Goal: Task Accomplishment & Management: Use online tool/utility

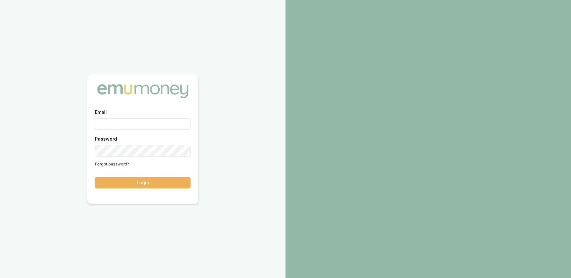
click at [127, 126] on input "Email" at bounding box center [143, 123] width 96 height 11
type input "[PERSON_NAME][EMAIL_ADDRESS][DOMAIN_NAME]"
click at [95, 177] on button "Login" at bounding box center [143, 182] width 96 height 11
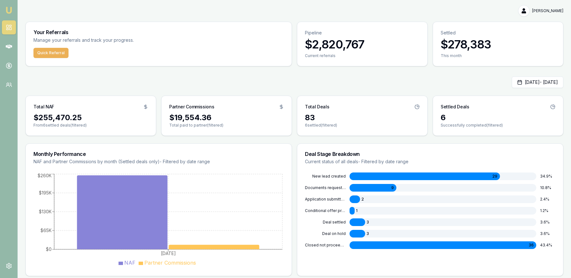
click at [16, 49] on nav "Emu Money" at bounding box center [9, 48] width 18 height 97
click at [8, 49] on icon at bounding box center [9, 46] width 6 height 6
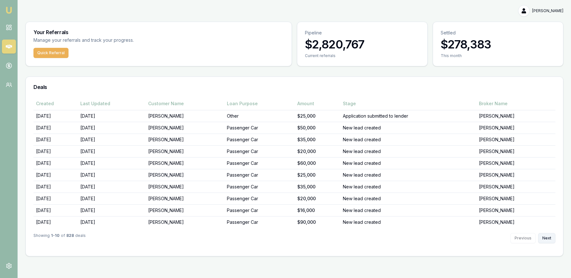
click at [545, 234] on button "Next" at bounding box center [546, 238] width 17 height 10
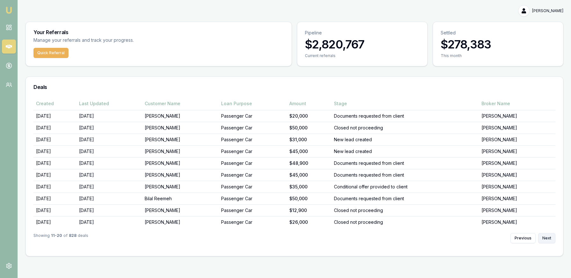
click at [543, 234] on button "Next" at bounding box center [546, 238] width 17 height 10
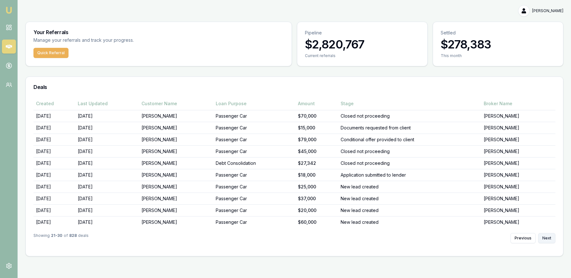
click at [543, 234] on button "Next" at bounding box center [546, 238] width 17 height 10
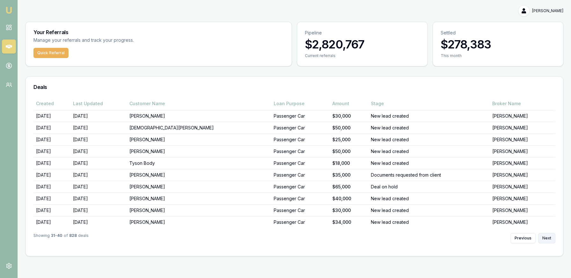
click at [543, 234] on button "Next" at bounding box center [546, 238] width 17 height 10
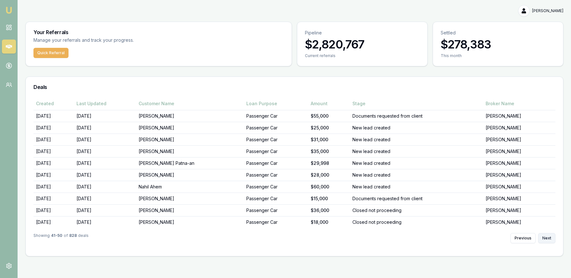
click at [543, 234] on button "Next" at bounding box center [546, 238] width 17 height 10
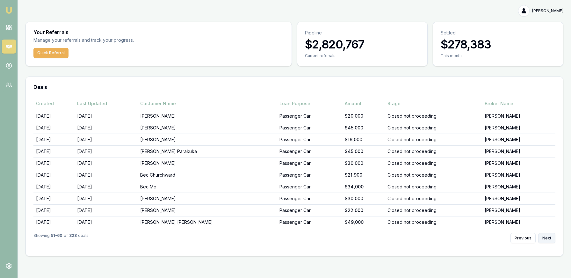
click at [543, 234] on button "Next" at bounding box center [546, 238] width 17 height 10
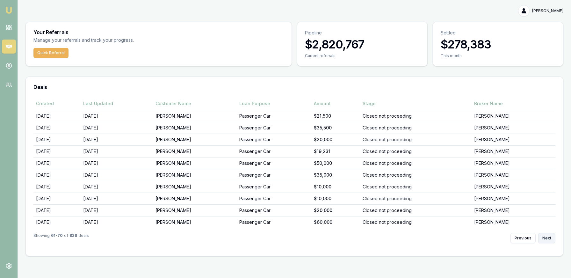
click at [543, 234] on button "Next" at bounding box center [546, 238] width 17 height 10
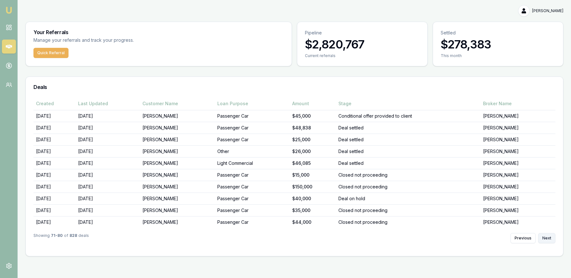
click at [543, 234] on button "Next" at bounding box center [546, 238] width 17 height 10
